Goal: Task Accomplishment & Management: Use online tool/utility

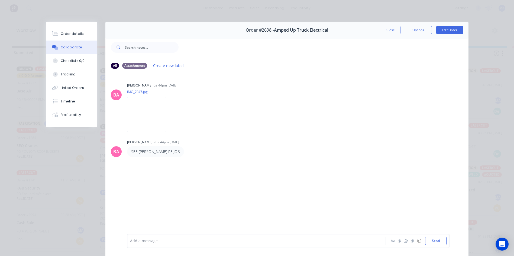
click at [389, 29] on button "Close" at bounding box center [390, 30] width 20 height 9
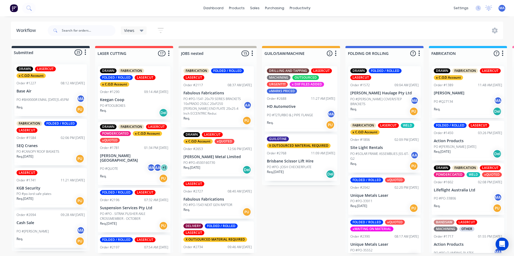
scroll to position [504, 0]
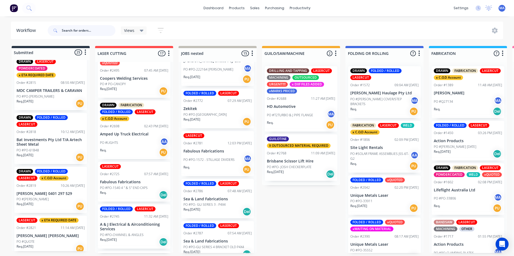
click at [100, 35] on input "text" at bounding box center [89, 30] width 54 height 11
type input "1"
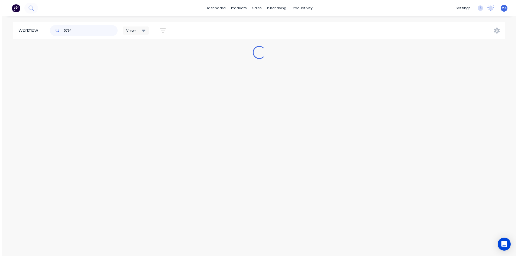
scroll to position [0, 0]
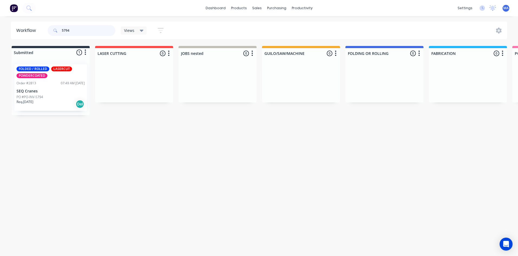
type input "5794"
click at [65, 99] on div "PO #PO-INV-5794" at bounding box center [51, 97] width 68 height 5
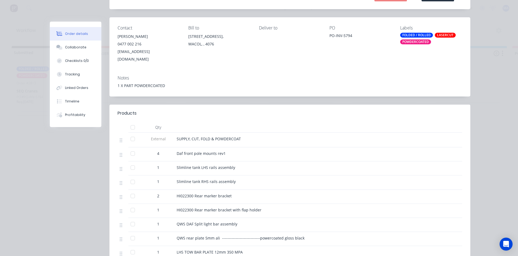
scroll to position [108, 0]
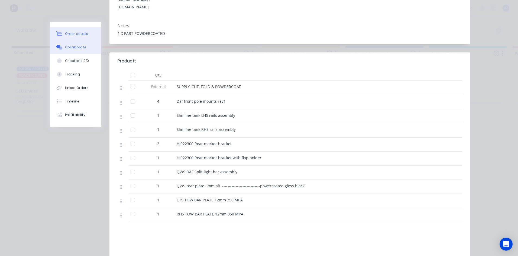
click at [86, 49] on button "Collaborate" at bounding box center [75, 48] width 51 height 14
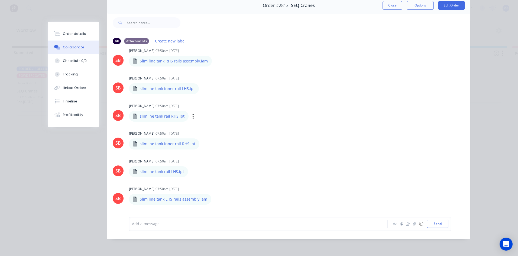
scroll to position [125, 0]
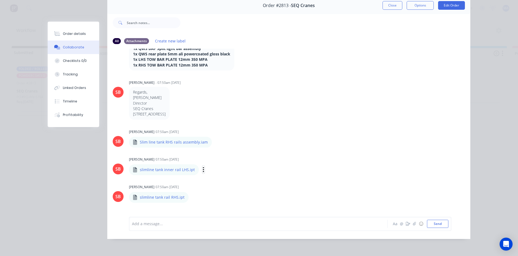
drag, startPoint x: 199, startPoint y: 165, endPoint x: 203, endPoint y: 167, distance: 4.5
click at [203, 167] on icon "button" at bounding box center [204, 170] width 2 height 6
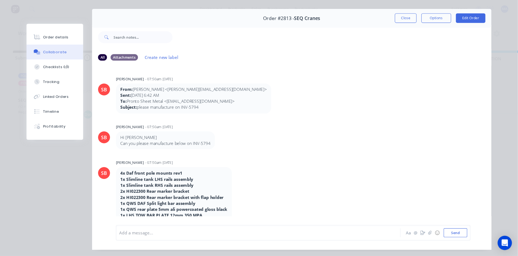
scroll to position [0, 0]
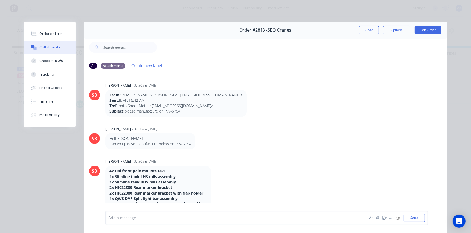
click at [355, 35] on div "Order #2813 - SEQ Cranes Close Options Edit Order" at bounding box center [265, 30] width 363 height 17
click at [359, 32] on button "Close" at bounding box center [369, 30] width 20 height 9
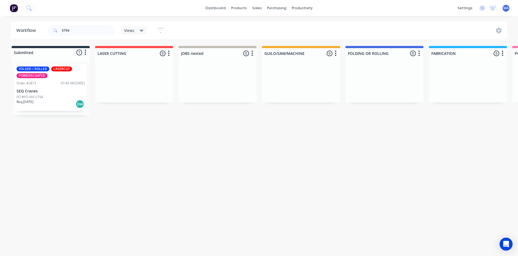
drag, startPoint x: 428, startPoint y: 1, endPoint x: 113, endPoint y: 168, distance: 356.1
click at [269, 224] on div "Workflow 5794 Views Save new view None (Default) edit Show/Hide statuses Show l…" at bounding box center [259, 134] width 518 height 224
click at [58, 103] on div "Req. [DATE] Del" at bounding box center [51, 104] width 68 height 9
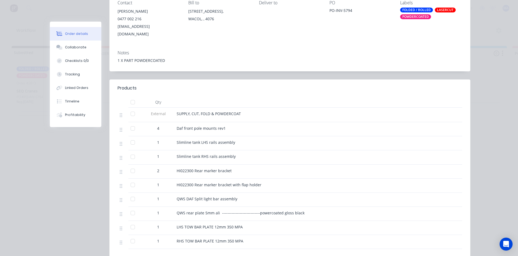
scroll to position [108, 0]
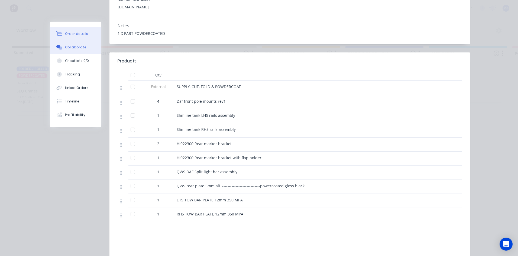
click at [69, 44] on button "Collaborate" at bounding box center [75, 48] width 51 height 14
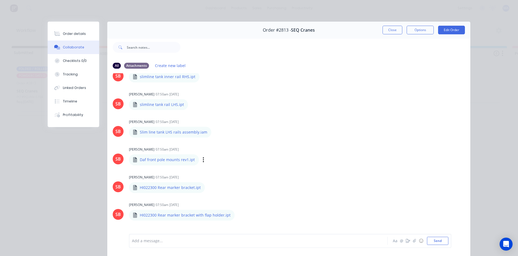
scroll to position [352, 0]
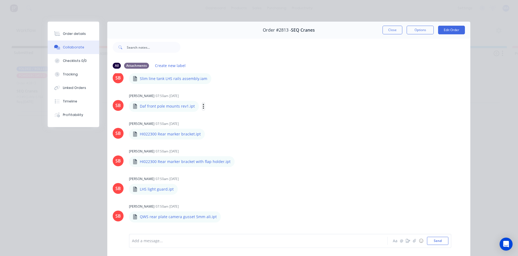
click at [203, 106] on icon "button" at bounding box center [204, 106] width 2 height 6
click at [233, 121] on button "Download" at bounding box center [238, 121] width 61 height 12
click at [207, 135] on div "Labels Download Delete" at bounding box center [237, 134] width 61 height 8
click at [209, 135] on icon "button" at bounding box center [209, 134] width 1 height 5
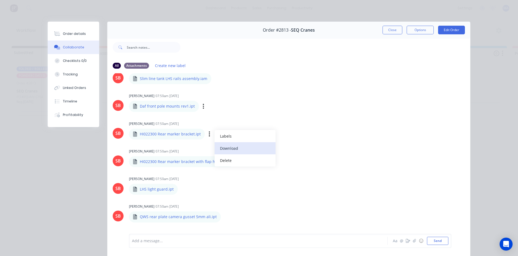
click at [219, 145] on button "Download" at bounding box center [244, 148] width 61 height 12
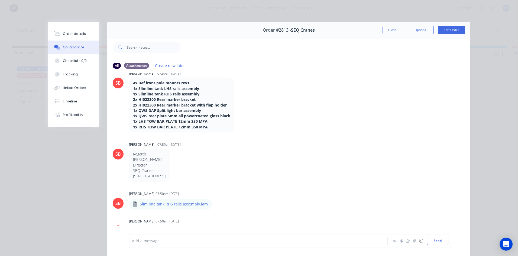
scroll to position [27, 0]
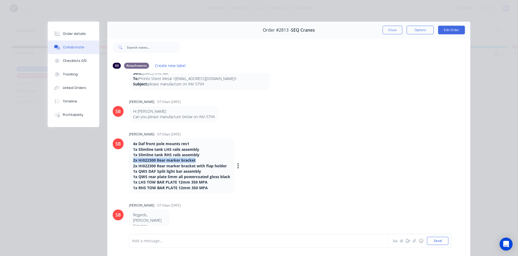
drag, startPoint x: 194, startPoint y: 161, endPoint x: 126, endPoint y: 161, distance: 68.5
click at [126, 161] on div "SB [PERSON_NAME] - 07:50am [DATE] 4x Daf front pole mounts rev1 1x Slimline tan…" at bounding box center [288, 161] width 363 height 63
copy strong "2x HI022300 Rear marker bracket"
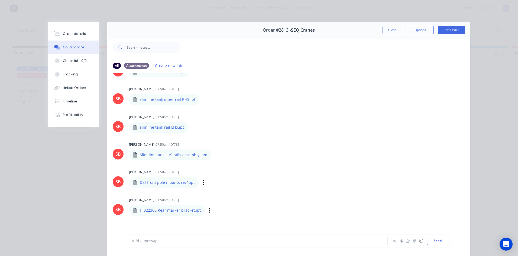
scroll to position [352, 0]
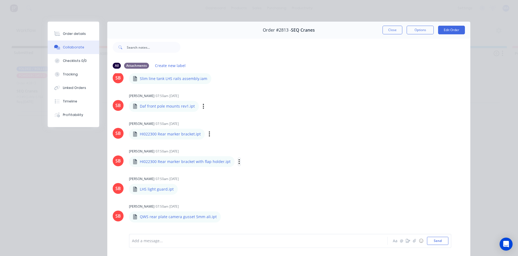
drag, startPoint x: 234, startPoint y: 162, endPoint x: 237, endPoint y: 163, distance: 3.2
click at [239, 162] on icon "button" at bounding box center [239, 161] width 1 height 5
click at [253, 175] on button "Download" at bounding box center [274, 176] width 61 height 12
drag, startPoint x: 220, startPoint y: 162, endPoint x: 145, endPoint y: 159, distance: 75.3
click at [145, 159] on div "HI022300 Rear marker bracket with flap holder.ipt HI022300 Rear marker bracket …" at bounding box center [212, 161] width 166 height 11
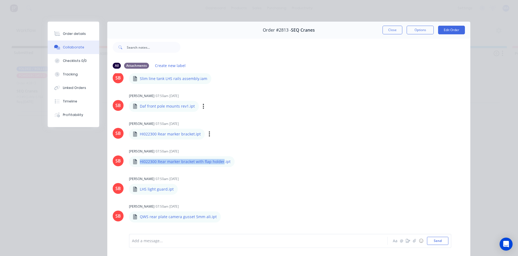
copy div "HI022300 Rear marker bracket with flap holder.ipt HI022300 Rear marker bracket …"
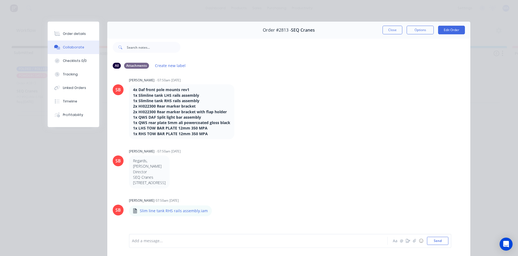
scroll to position [0, 0]
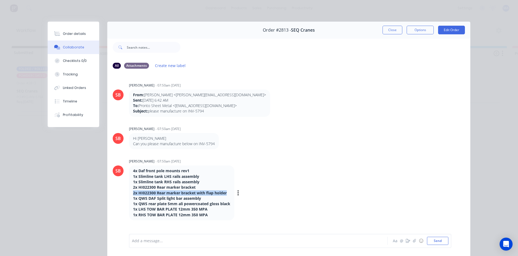
drag, startPoint x: 224, startPoint y: 193, endPoint x: 131, endPoint y: 194, distance: 93.4
click at [133, 194] on strong "2x HI022300 Rear marker bracket with flap holder" at bounding box center [180, 193] width 94 height 5
copy strong "2x HI022300 Rear marker bracket with flap holder"
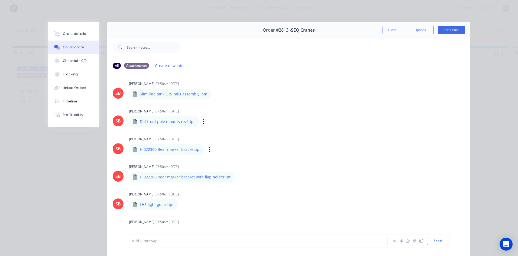
scroll to position [406, 0]
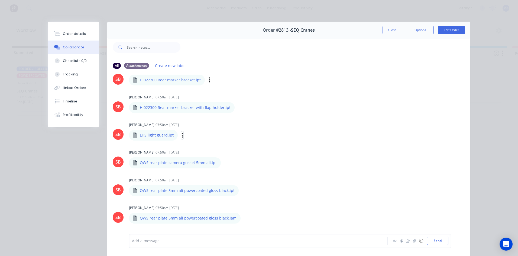
click at [181, 137] on button "button" at bounding box center [182, 136] width 2 height 8
click at [201, 149] on button "Download" at bounding box center [217, 150] width 61 height 12
click at [224, 162] on icon "button" at bounding box center [225, 163] width 2 height 6
click at [237, 177] on button "Download" at bounding box center [260, 177] width 61 height 12
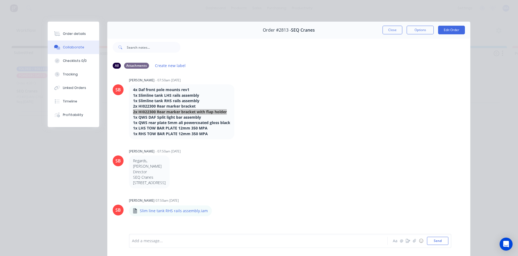
scroll to position [0, 0]
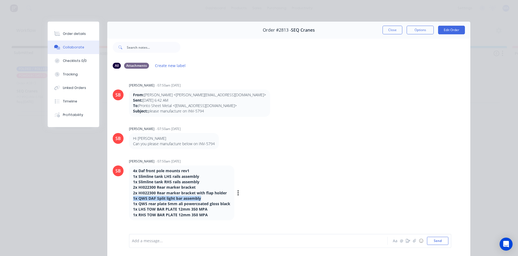
drag, startPoint x: 200, startPoint y: 198, endPoint x: 127, endPoint y: 199, distance: 72.8
click at [129, 199] on div "4x Daf front pole mounts rev1 1x Slimline tank LHS rails assembly 1x Slimline t…" at bounding box center [181, 193] width 105 height 55
copy strong "1x QWS DAF Split light bar assembly"
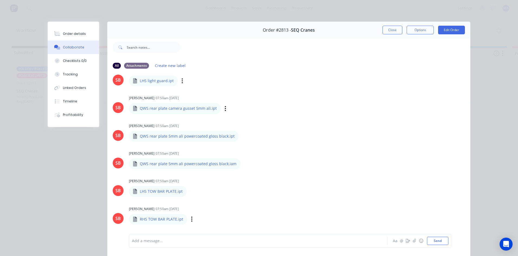
scroll to position [460, 0]
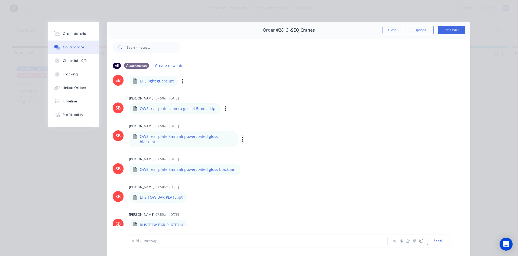
click at [241, 136] on button "button" at bounding box center [242, 140] width 2 height 8
click at [256, 152] on button "Download" at bounding box center [277, 154] width 61 height 12
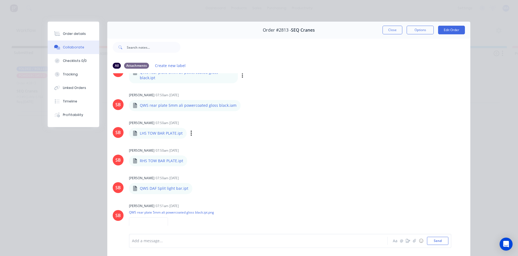
scroll to position [541, 0]
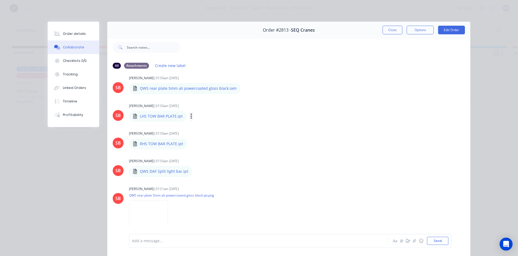
click at [191, 114] on icon "button" at bounding box center [191, 116] width 1 height 5
click at [212, 137] on button "Delete" at bounding box center [226, 143] width 61 height 12
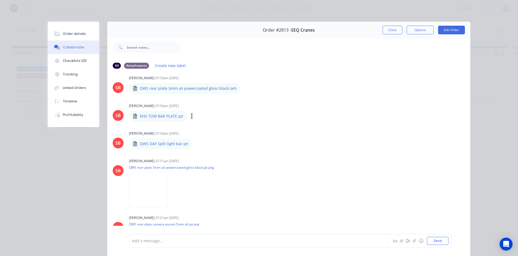
click at [191, 114] on icon "button" at bounding box center [191, 116] width 1 height 5
click at [208, 137] on button "Delete" at bounding box center [227, 143] width 61 height 12
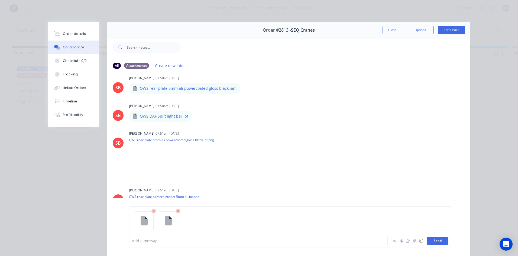
click at [437, 240] on button "Send" at bounding box center [437, 241] width 21 height 8
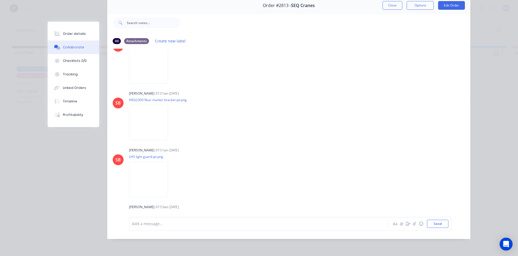
scroll to position [987, 0]
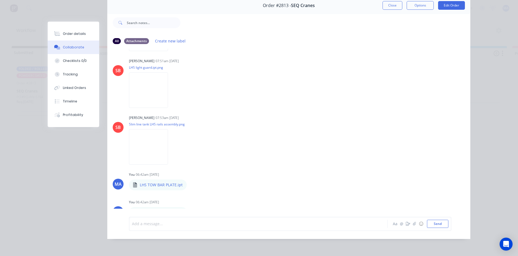
click at [230, 226] on div at bounding box center [250, 224] width 237 height 6
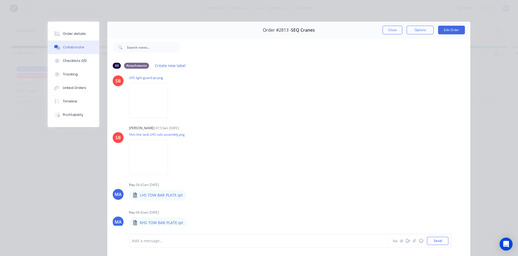
scroll to position [1014, 0]
